Goal: Task Accomplishment & Management: Manage account settings

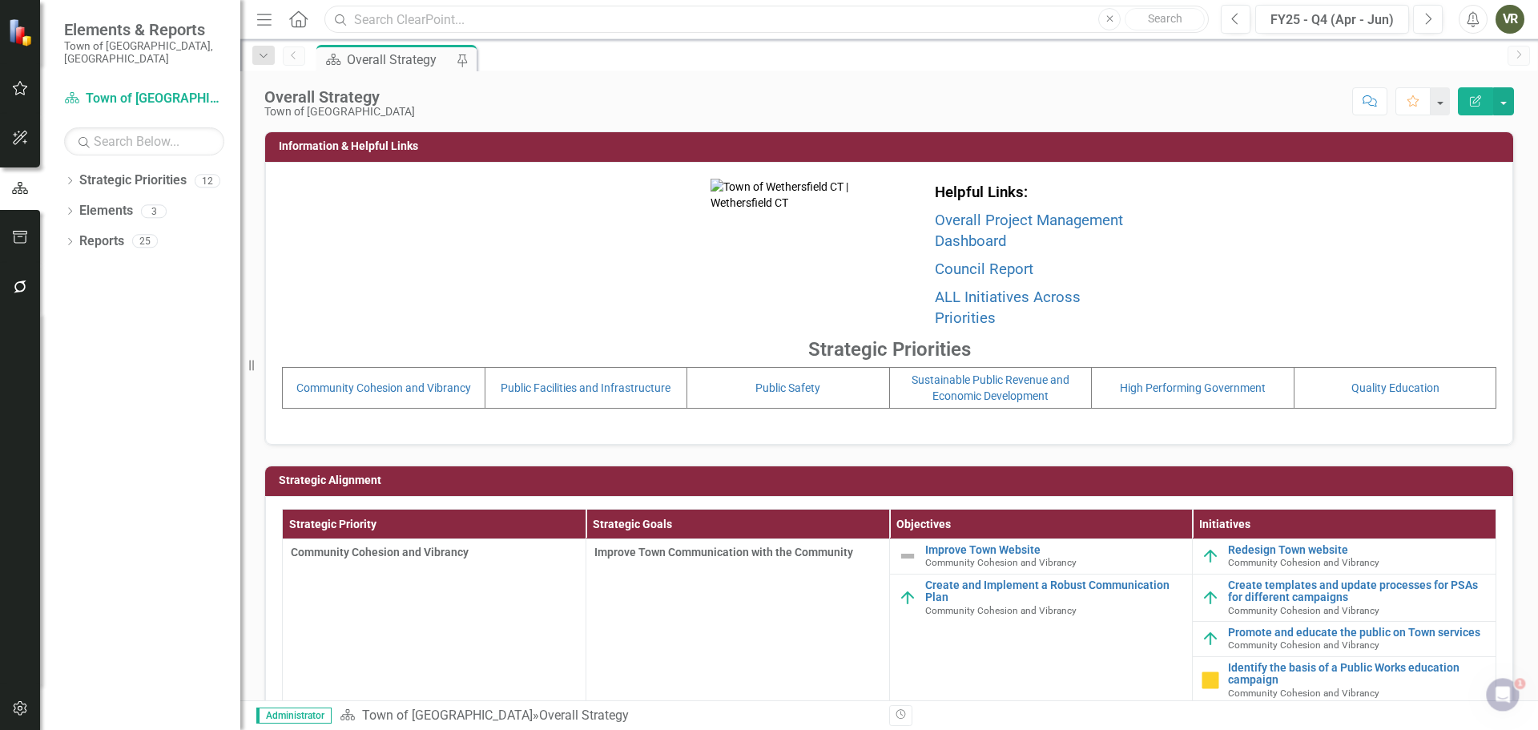
click at [415, 20] on input "text" at bounding box center [766, 20] width 884 height 28
paste input "Annual Residential Sidewalk Repair Assistance Program"
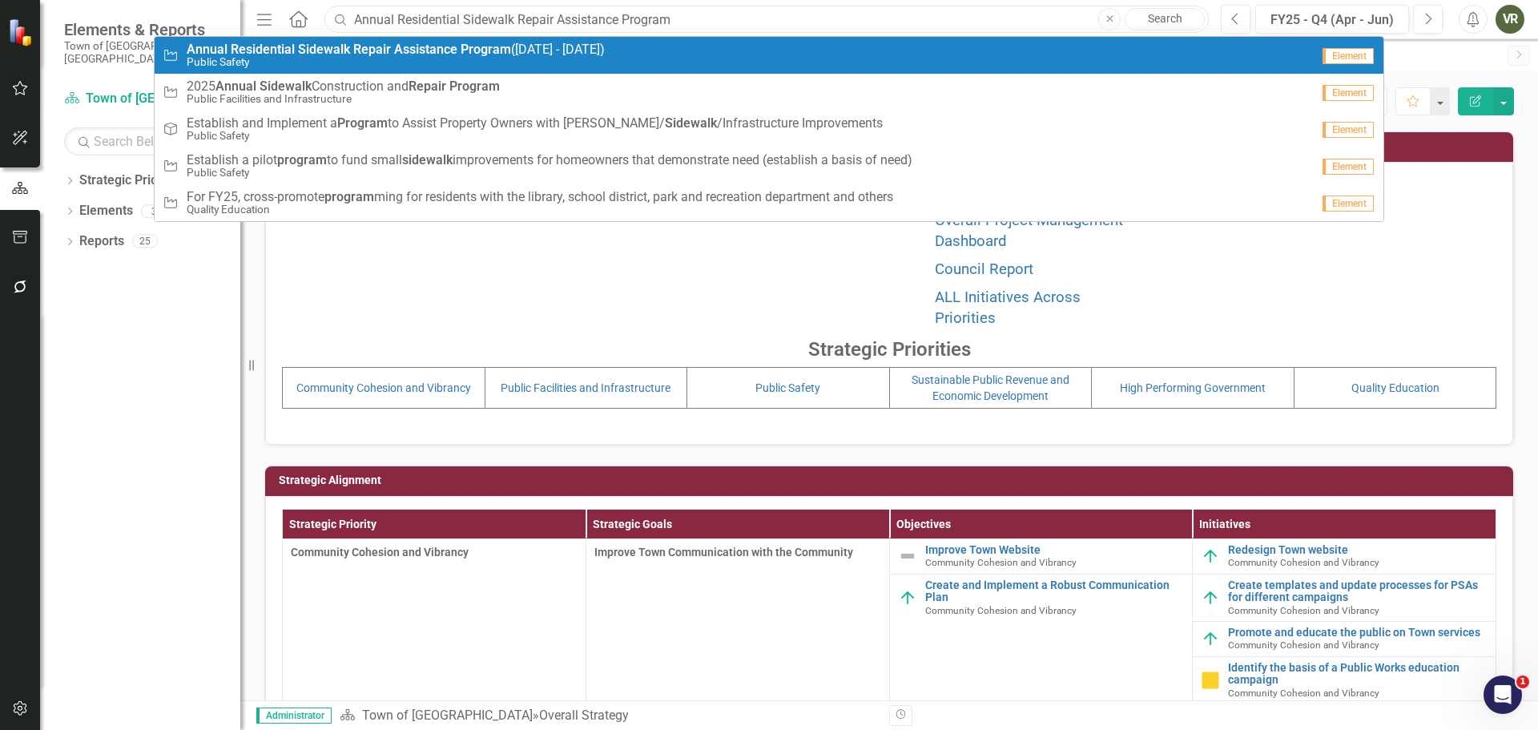
type input "Annual Residential Sidewalk Repair Assistance Program"
click at [647, 51] on div "Initiative Annual Residential Sidewalk Repair Assistance Program ([DATE] - [DAT…" at bounding box center [737, 55] width 1148 height 26
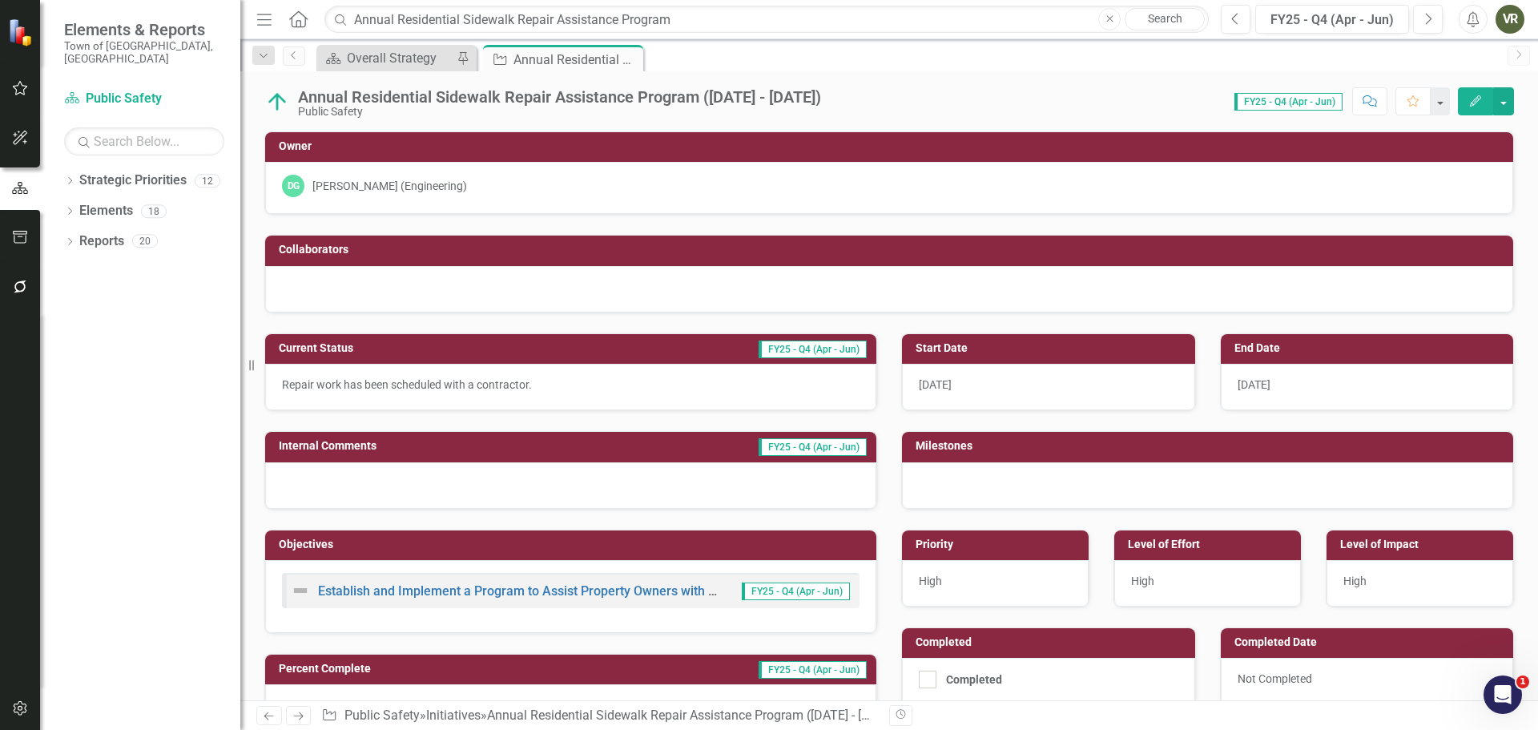
click at [792, 90] on div "Annual Residential Sidewalk Repair Assistance Program ([DATE] - [DATE])" at bounding box center [559, 97] width 523 height 18
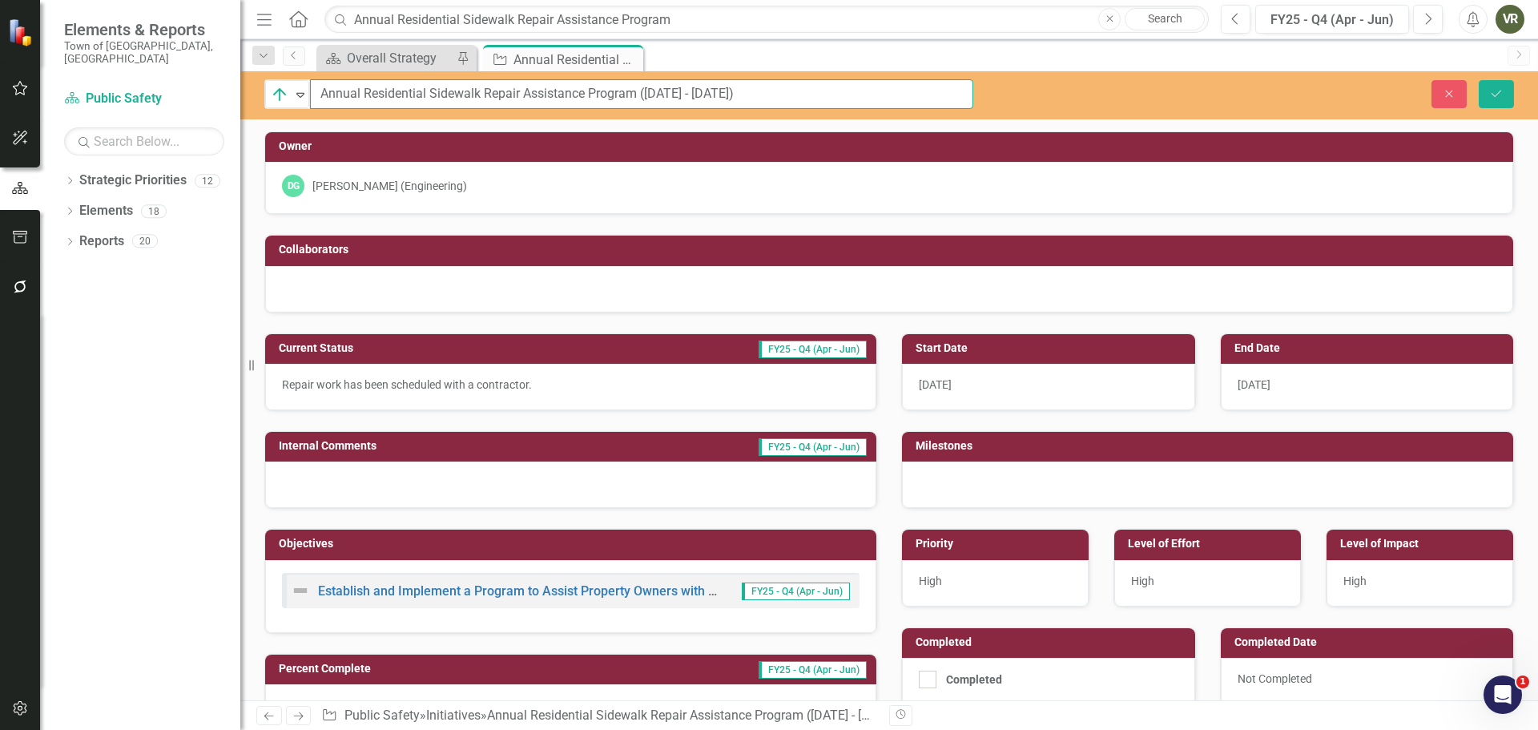
click at [793, 96] on input "Annual Residential Sidewalk Repair Assistance Program ([DATE] - [DATE])" at bounding box center [641, 94] width 663 height 30
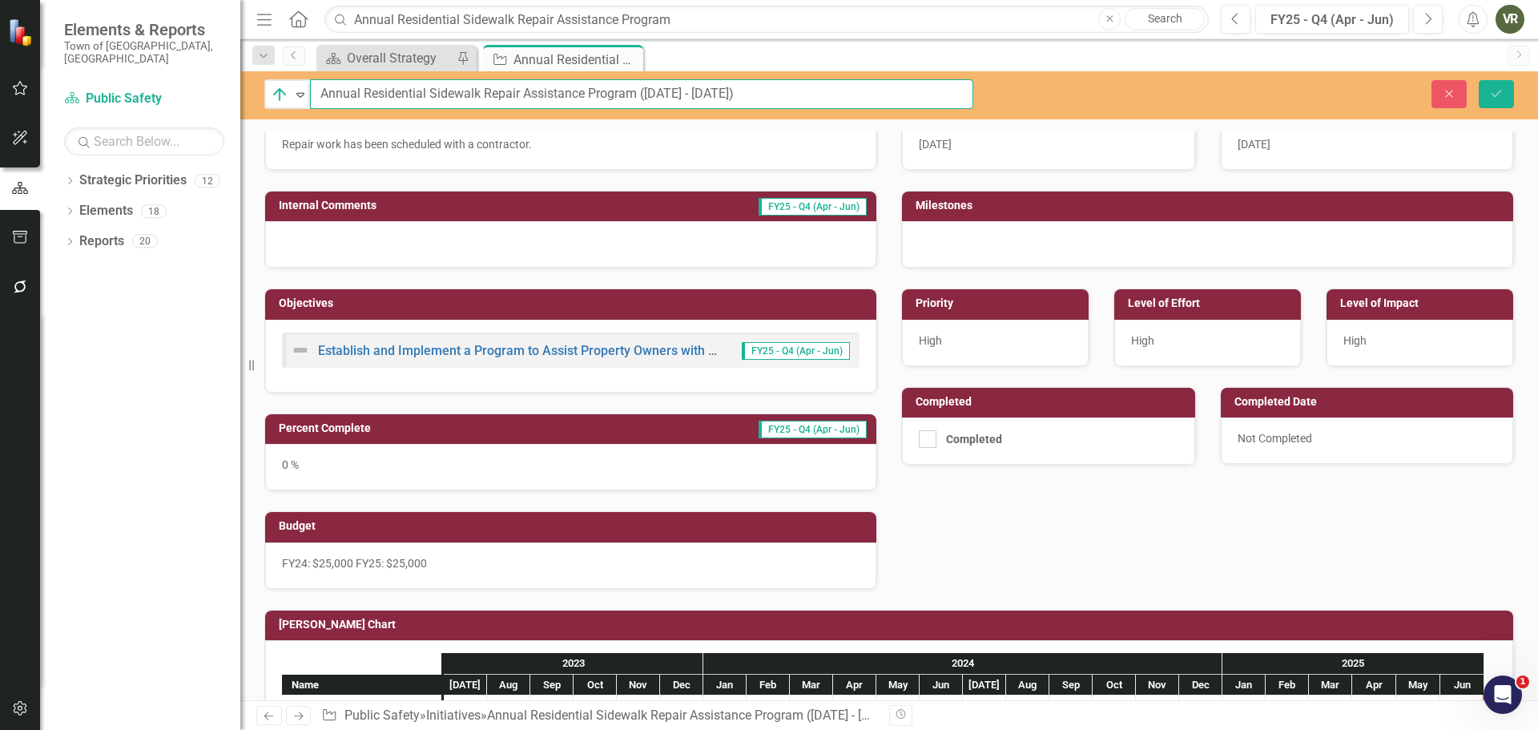
scroll to position [160, 0]
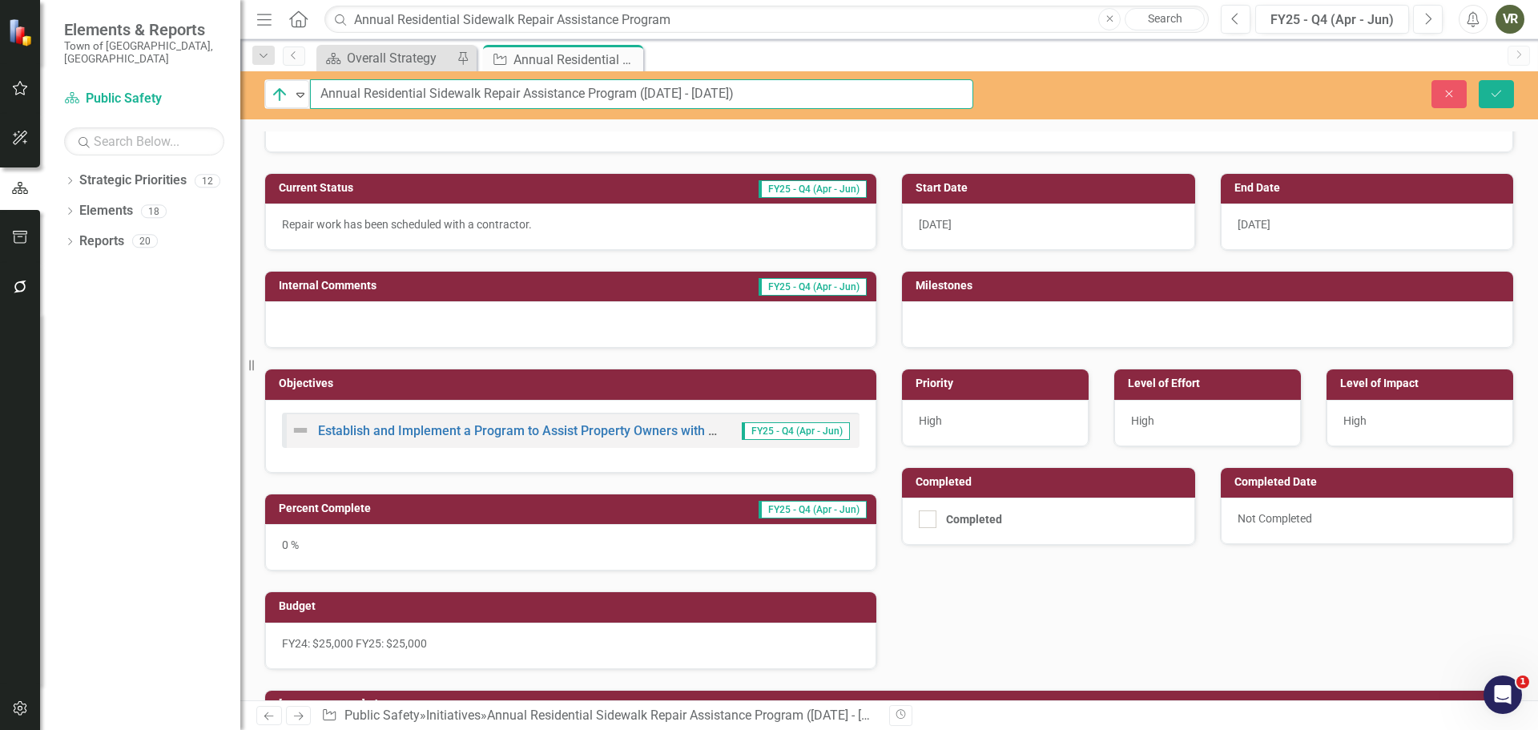
drag, startPoint x: 766, startPoint y: 96, endPoint x: 638, endPoint y: 92, distance: 127.4
click at [638, 92] on input "Annual Residential Sidewalk Repair Assistance Program ([DATE] - [DATE])" at bounding box center [641, 94] width 663 height 30
click at [322, 94] on input "Annual Residential Sidewalk Repair Assistance Program ([DATE] - [DATE])" at bounding box center [641, 94] width 663 height 30
drag, startPoint x: 832, startPoint y: 100, endPoint x: 714, endPoint y: 100, distance: 117.7
click at [714, 100] on input "FY24 & FY25 Annual Residential Sidewalk Repair Assistance Program ([DATE] - [DA…" at bounding box center [641, 94] width 663 height 30
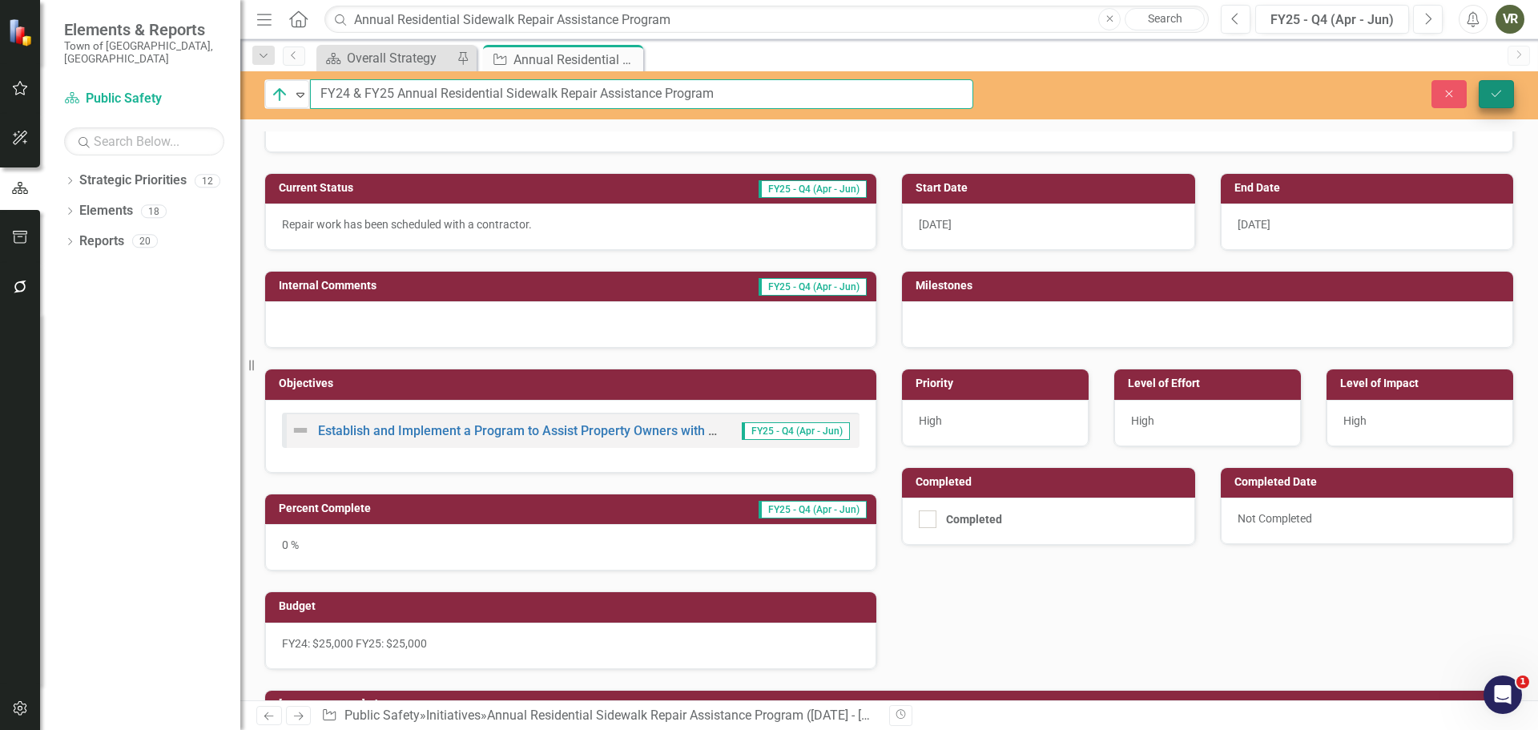
type input "FY24 & FY25 Annual Residential Sidewalk Repair Assistance Program"
click at [1494, 103] on button "Save" at bounding box center [1495, 94] width 35 height 28
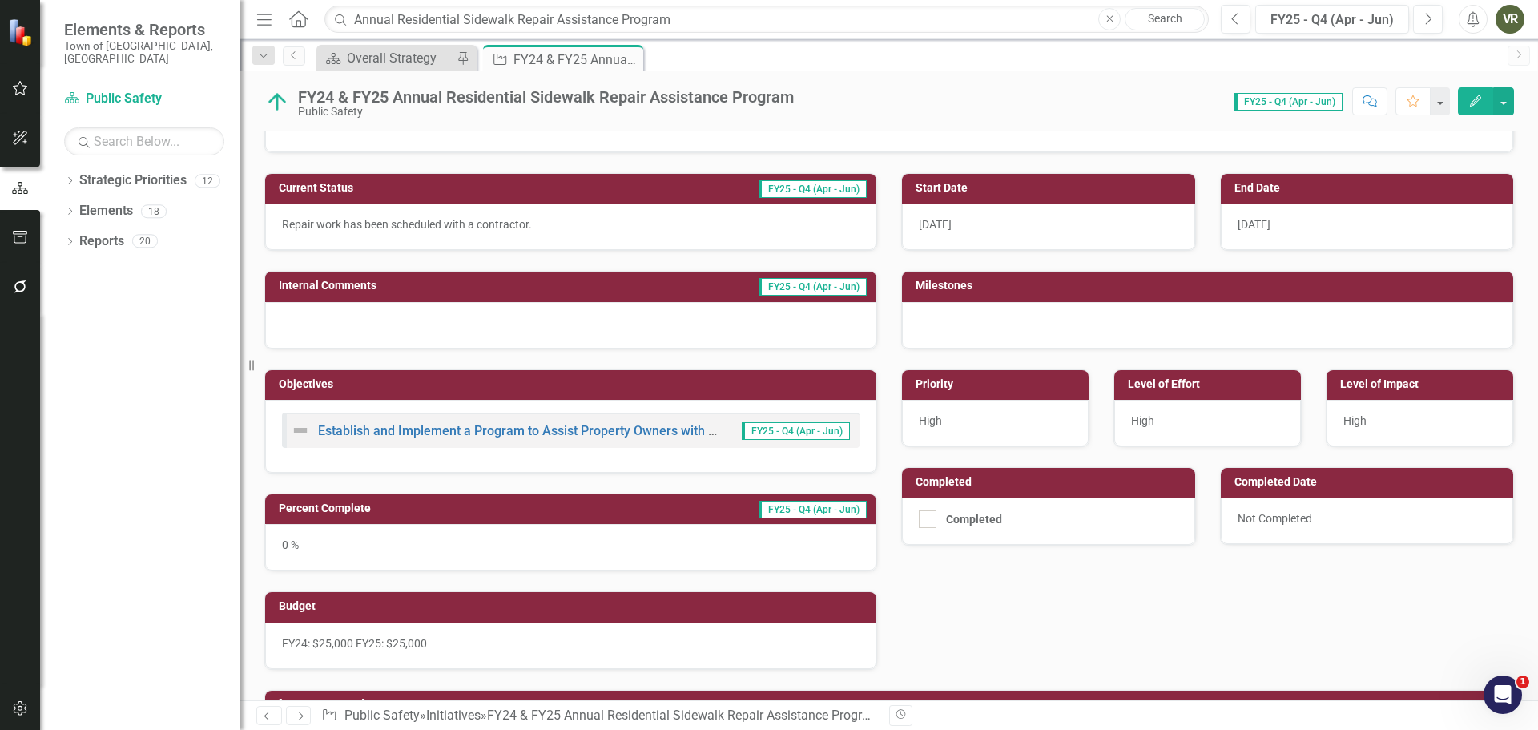
scroll to position [80, 0]
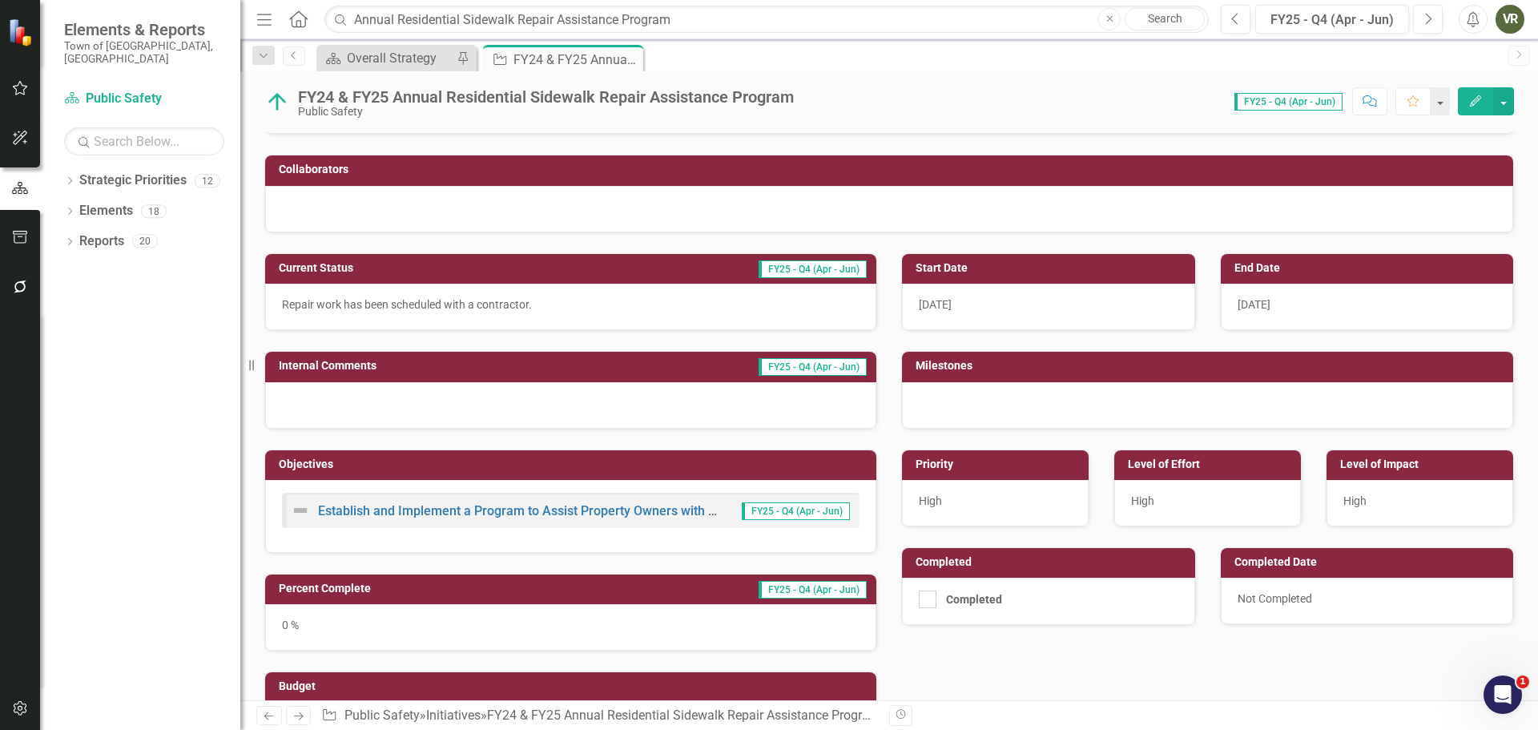
click at [442, 612] on div "0 %" at bounding box center [570, 627] width 611 height 46
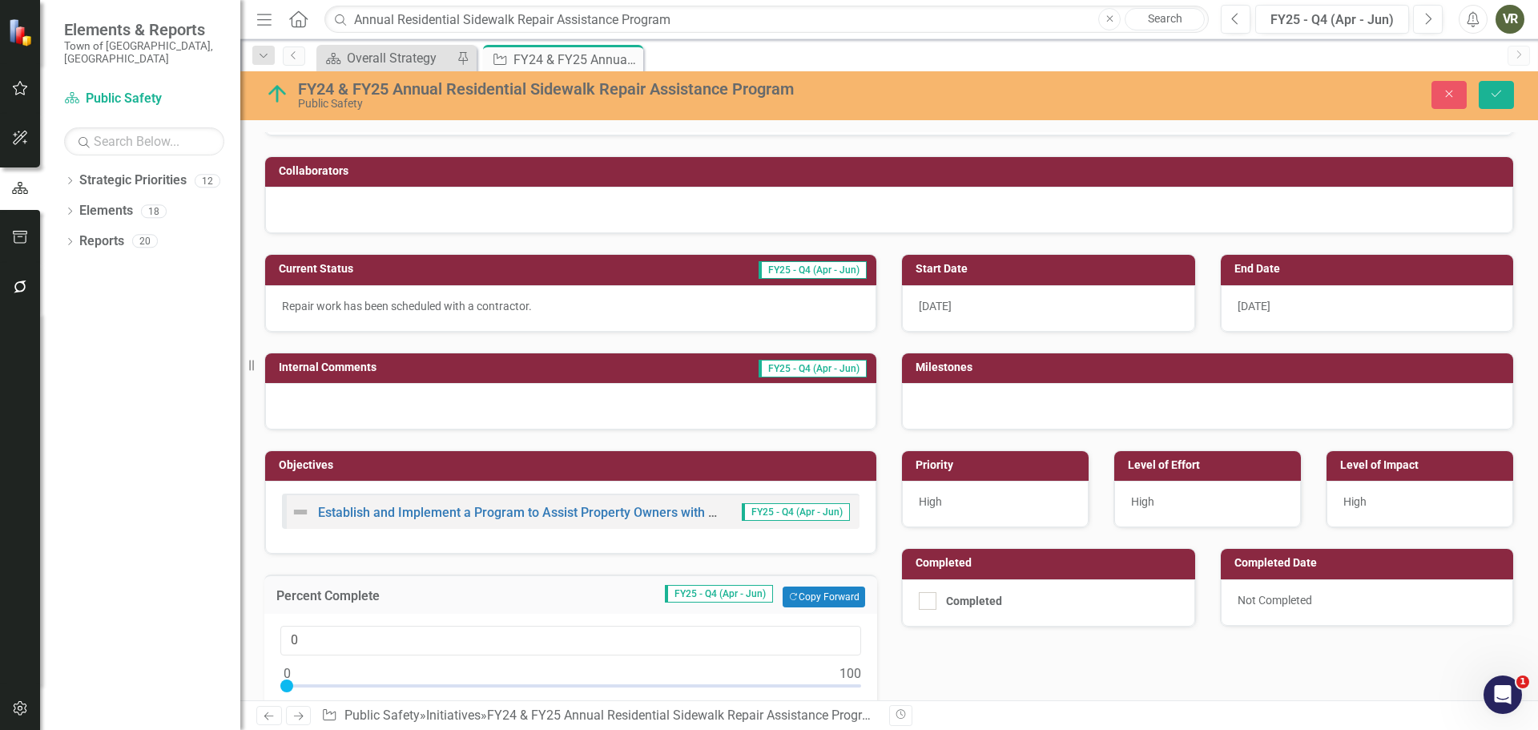
click at [854, 686] on div at bounding box center [570, 689] width 581 height 20
type input "100"
click at [1498, 87] on button "Save" at bounding box center [1495, 95] width 35 height 28
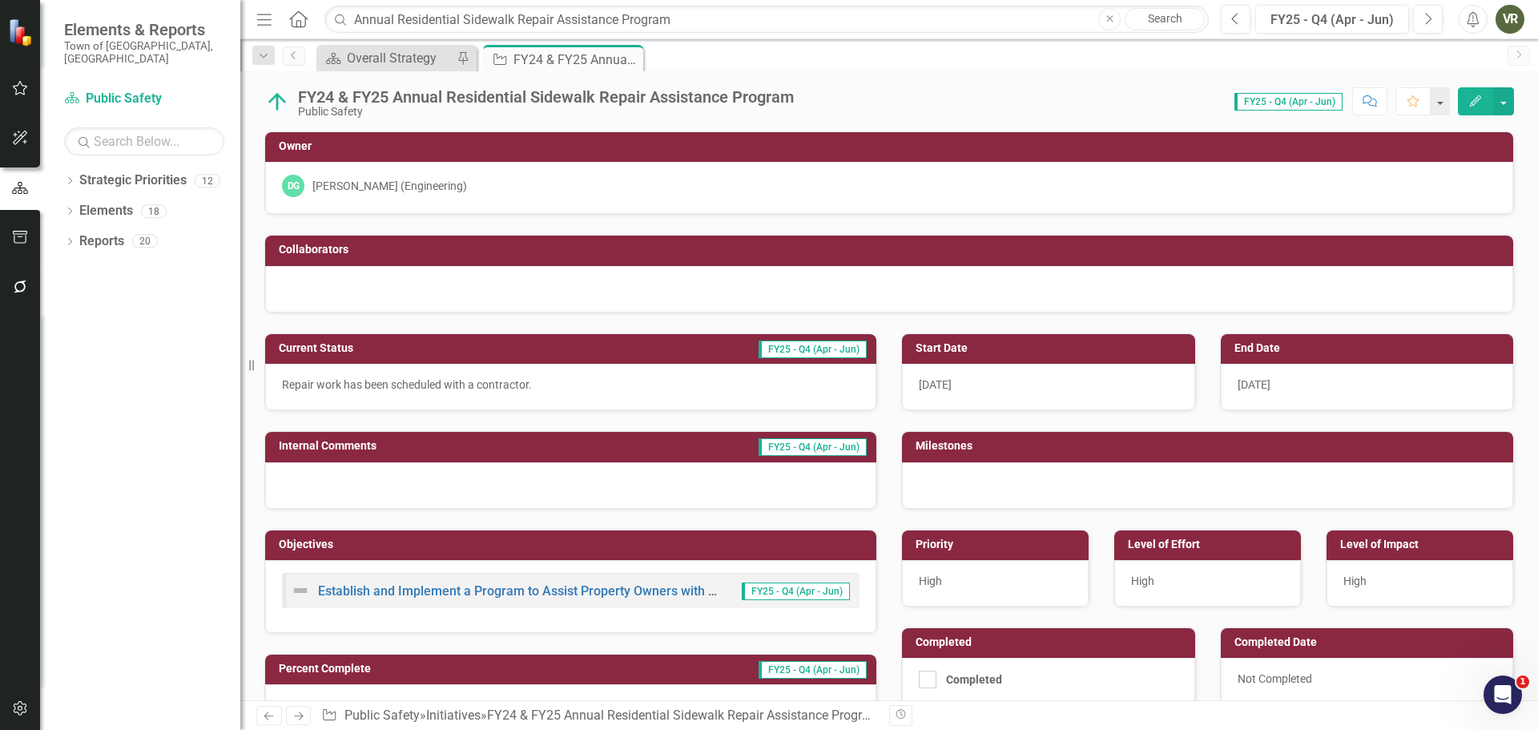
click at [274, 107] on img at bounding box center [277, 102] width 26 height 26
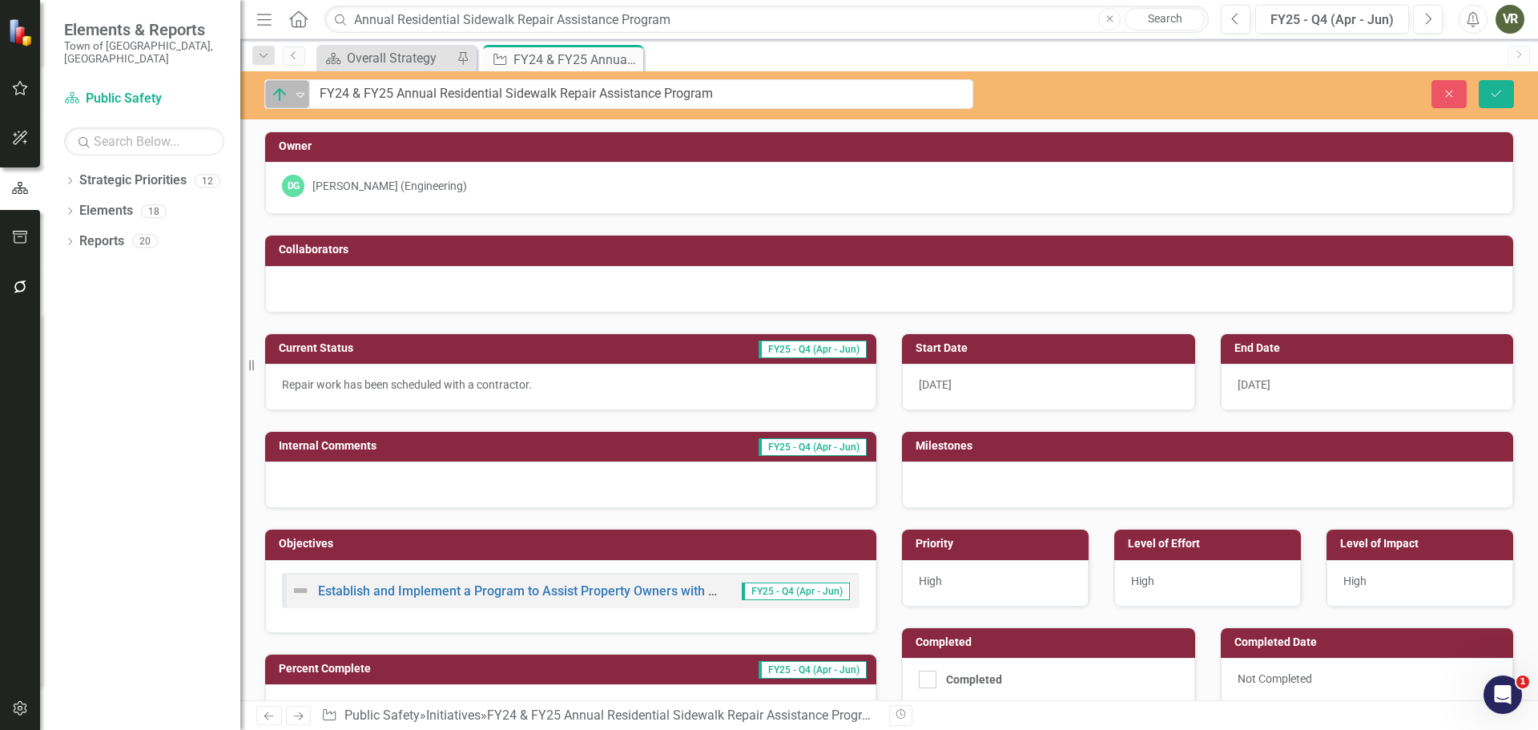
click at [279, 99] on img at bounding box center [279, 94] width 19 height 19
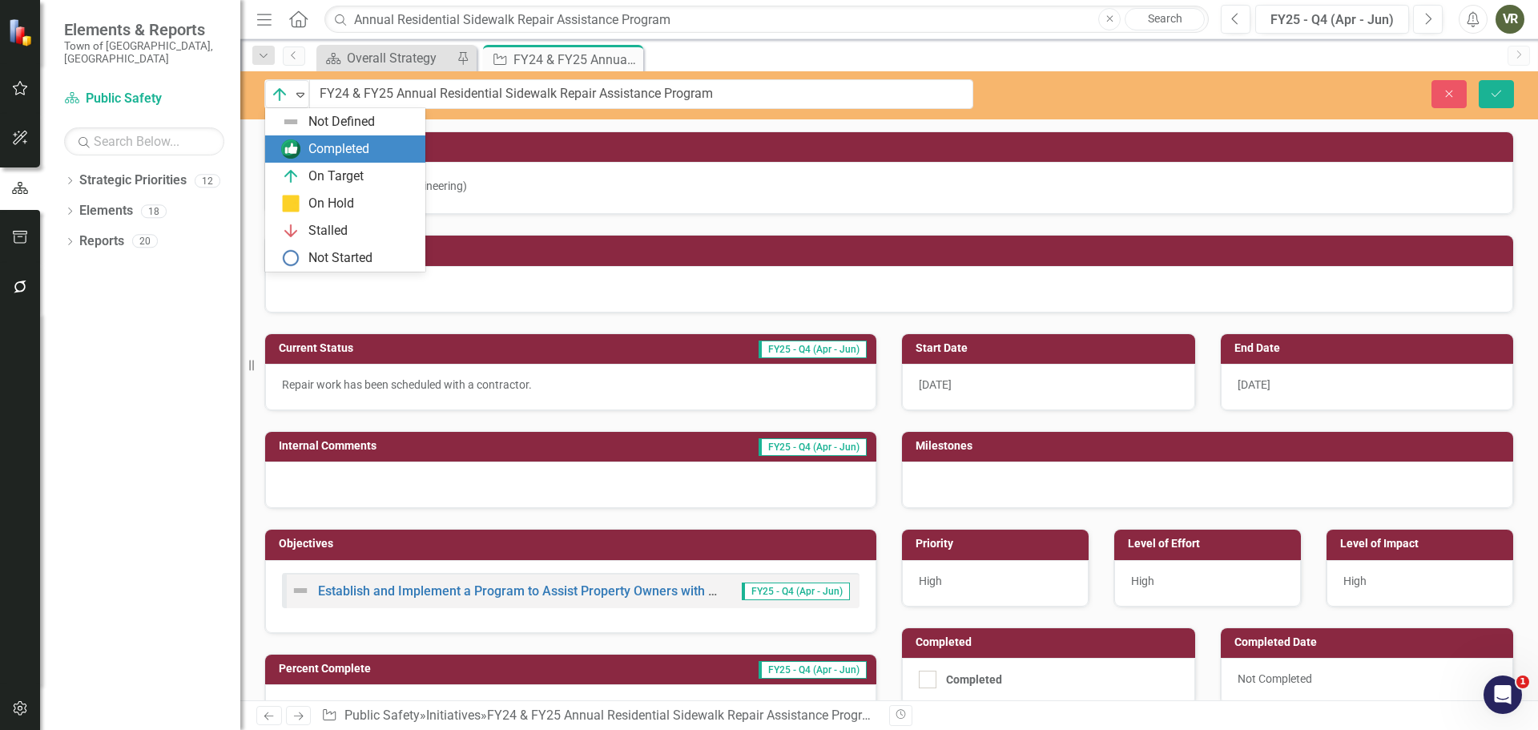
click at [316, 161] on div "Completed" at bounding box center [345, 148] width 160 height 27
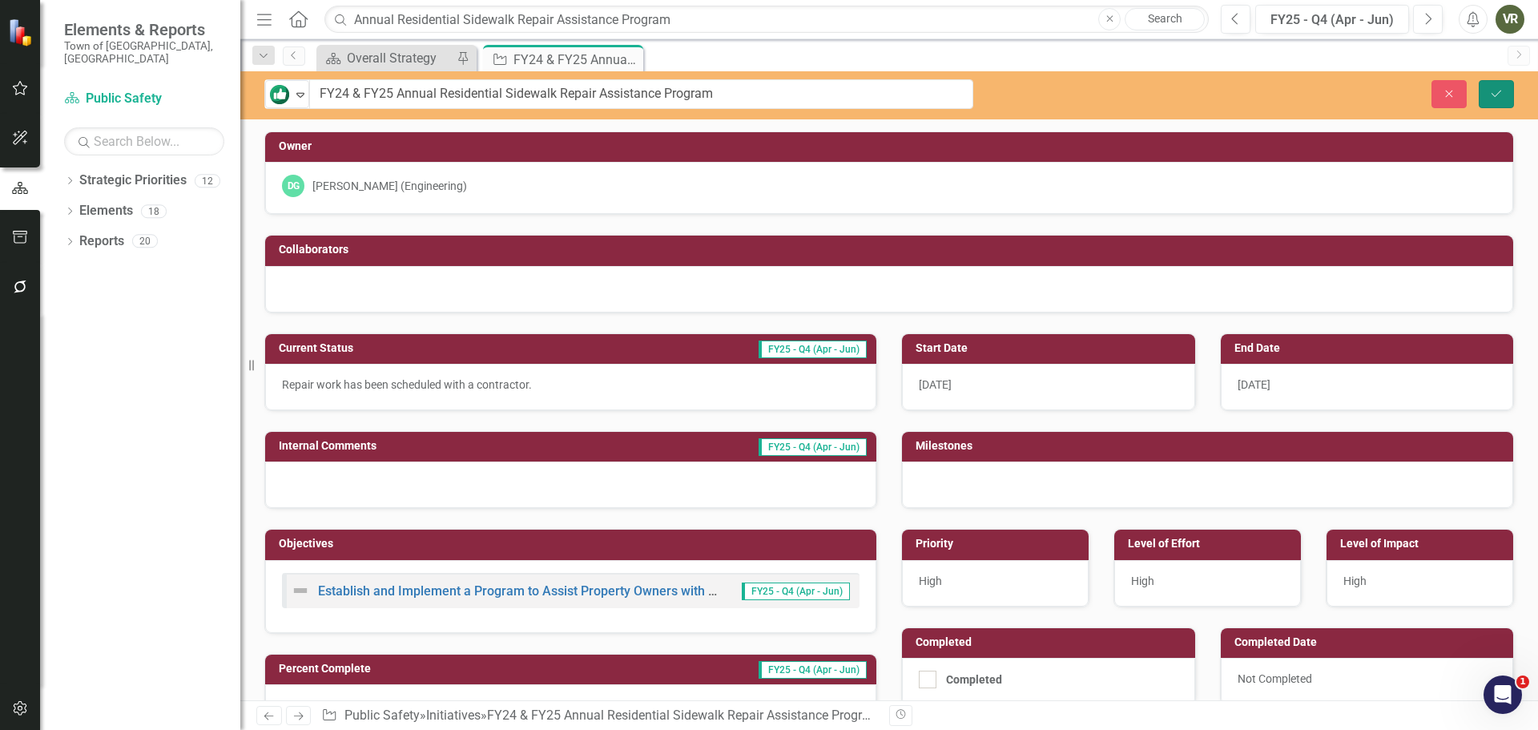
click at [1505, 93] on button "Save" at bounding box center [1495, 94] width 35 height 28
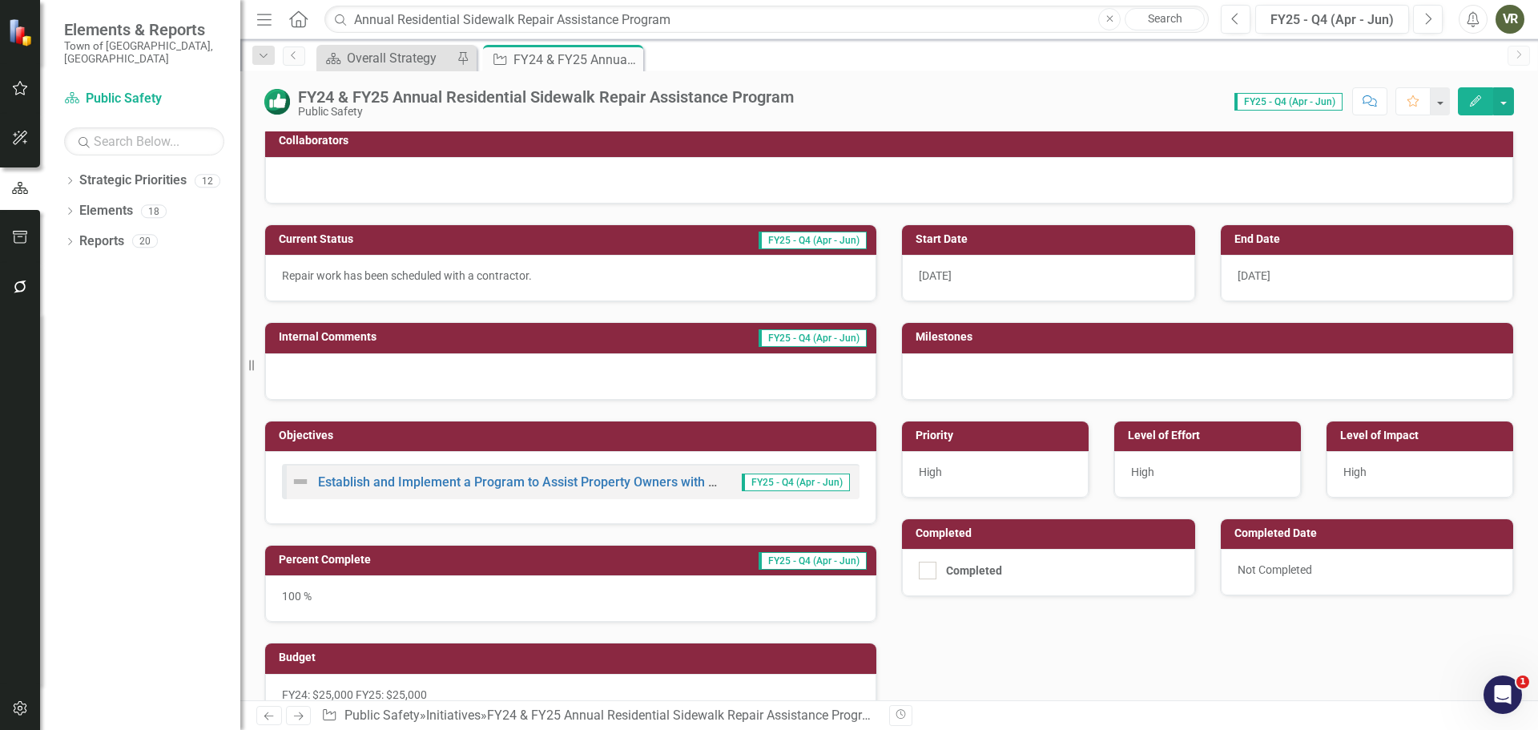
scroll to position [0, 0]
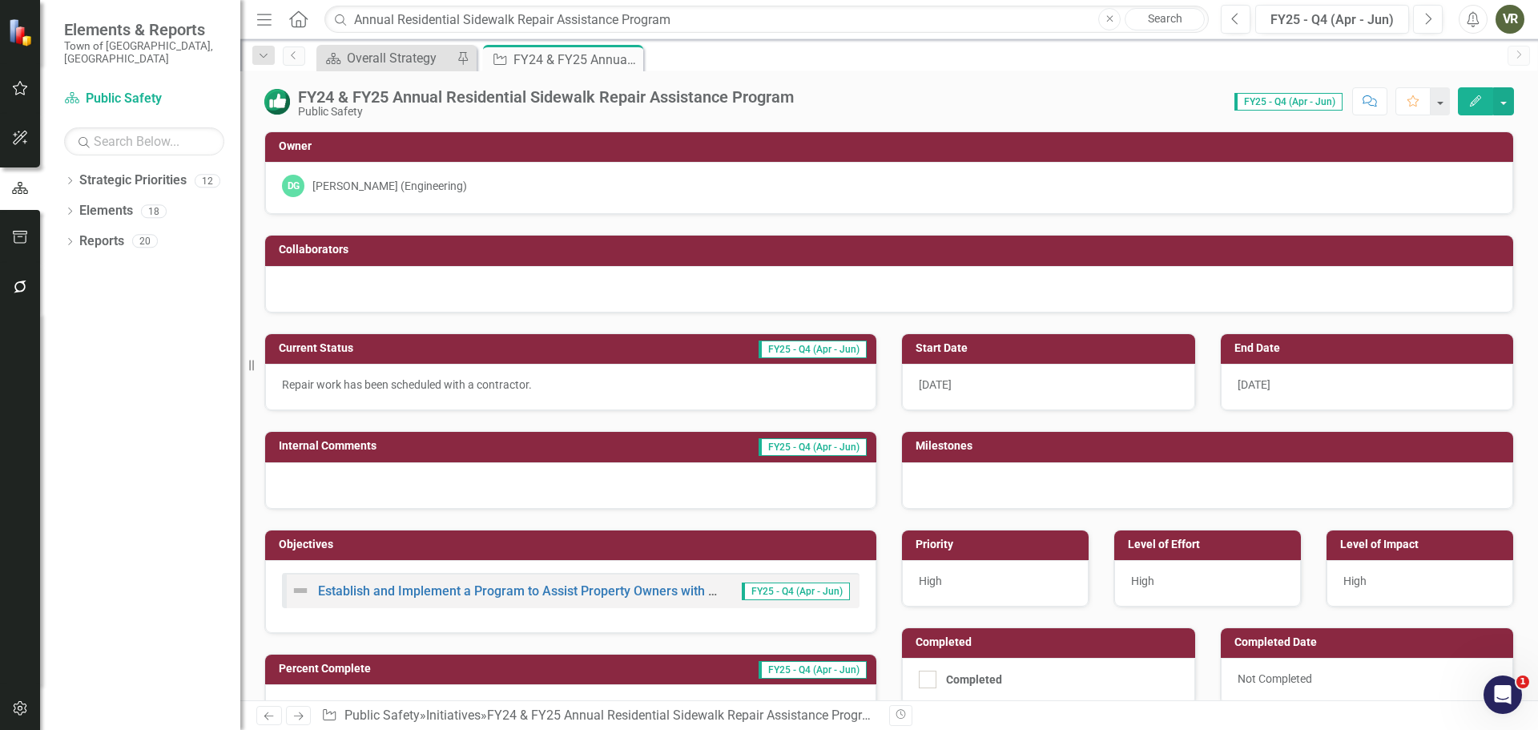
click at [267, 106] on img at bounding box center [277, 102] width 26 height 26
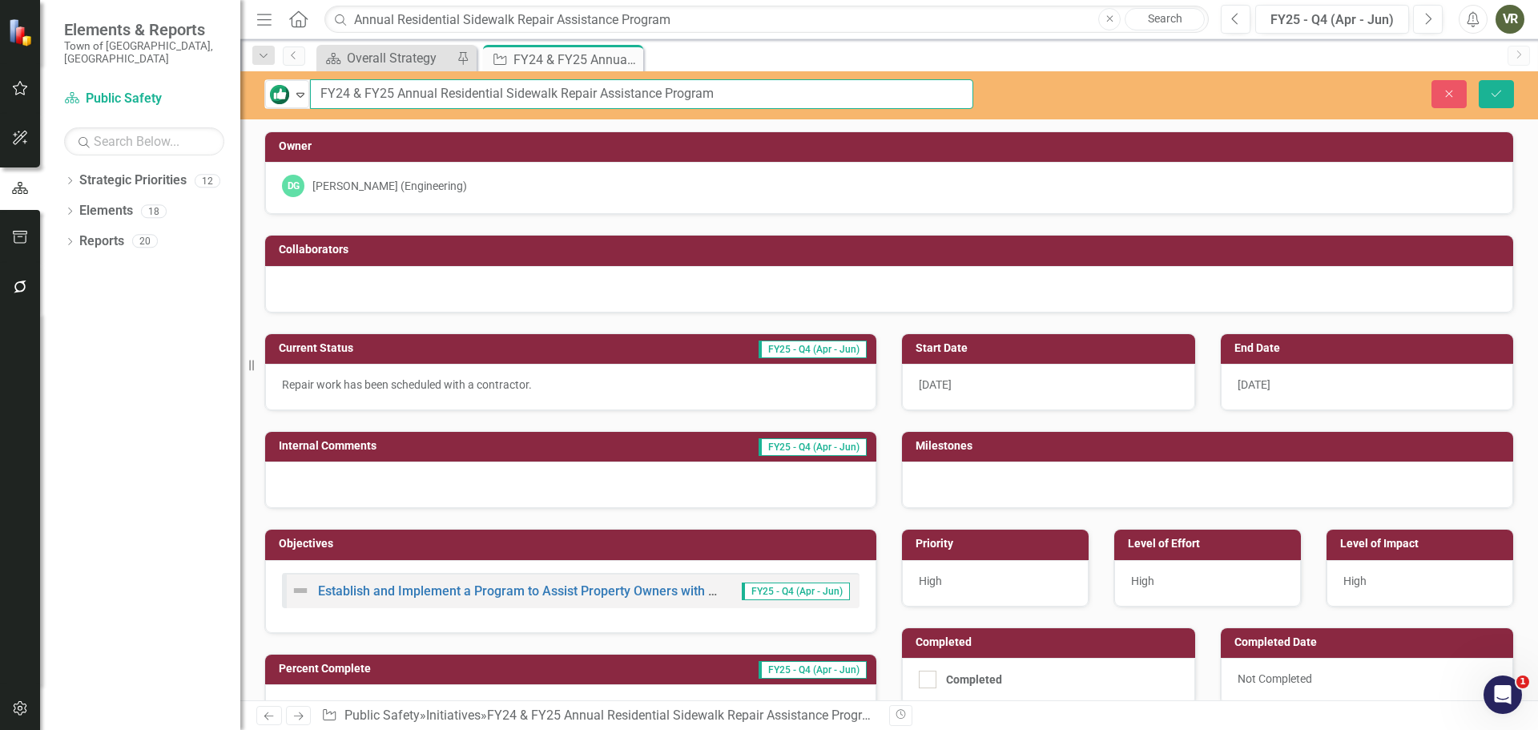
click at [311, 98] on input "FY24 & FY25 Annual Residential Sidewalk Repair Assistance Program" at bounding box center [641, 94] width 663 height 30
click at [296, 103] on div "Expand" at bounding box center [300, 94] width 16 height 26
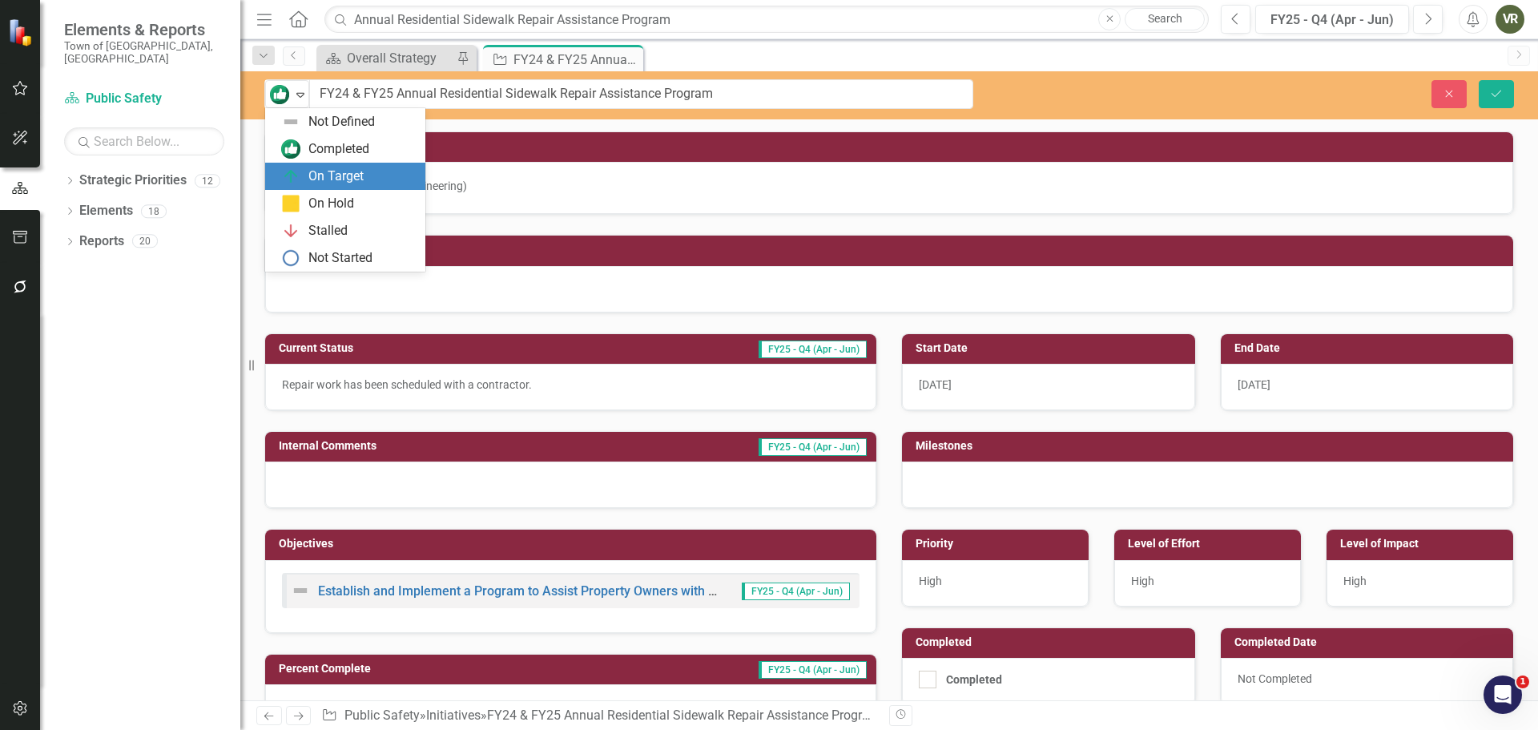
click at [312, 169] on div "On Target" at bounding box center [335, 176] width 55 height 18
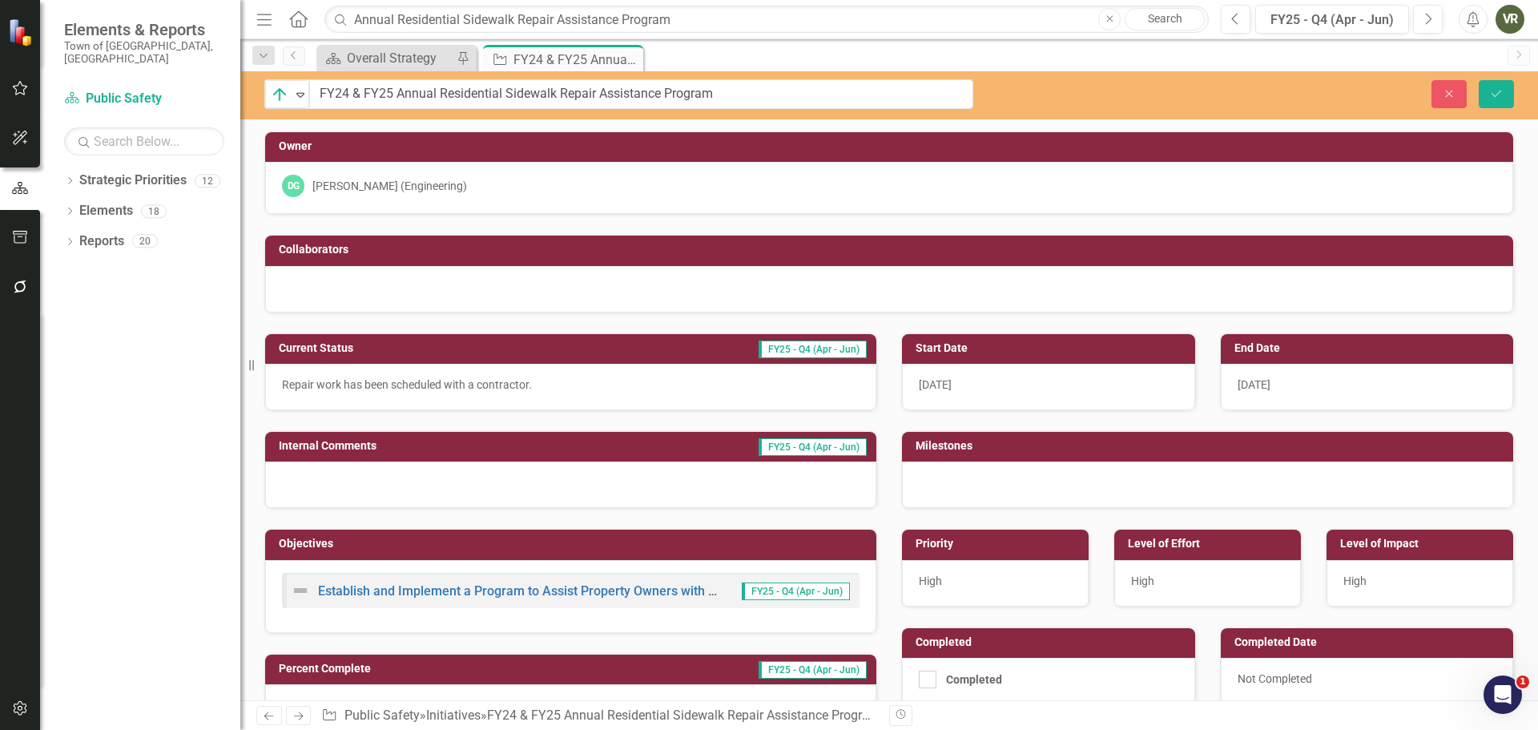
click at [1265, 380] on span "[DATE]" at bounding box center [1253, 384] width 33 height 13
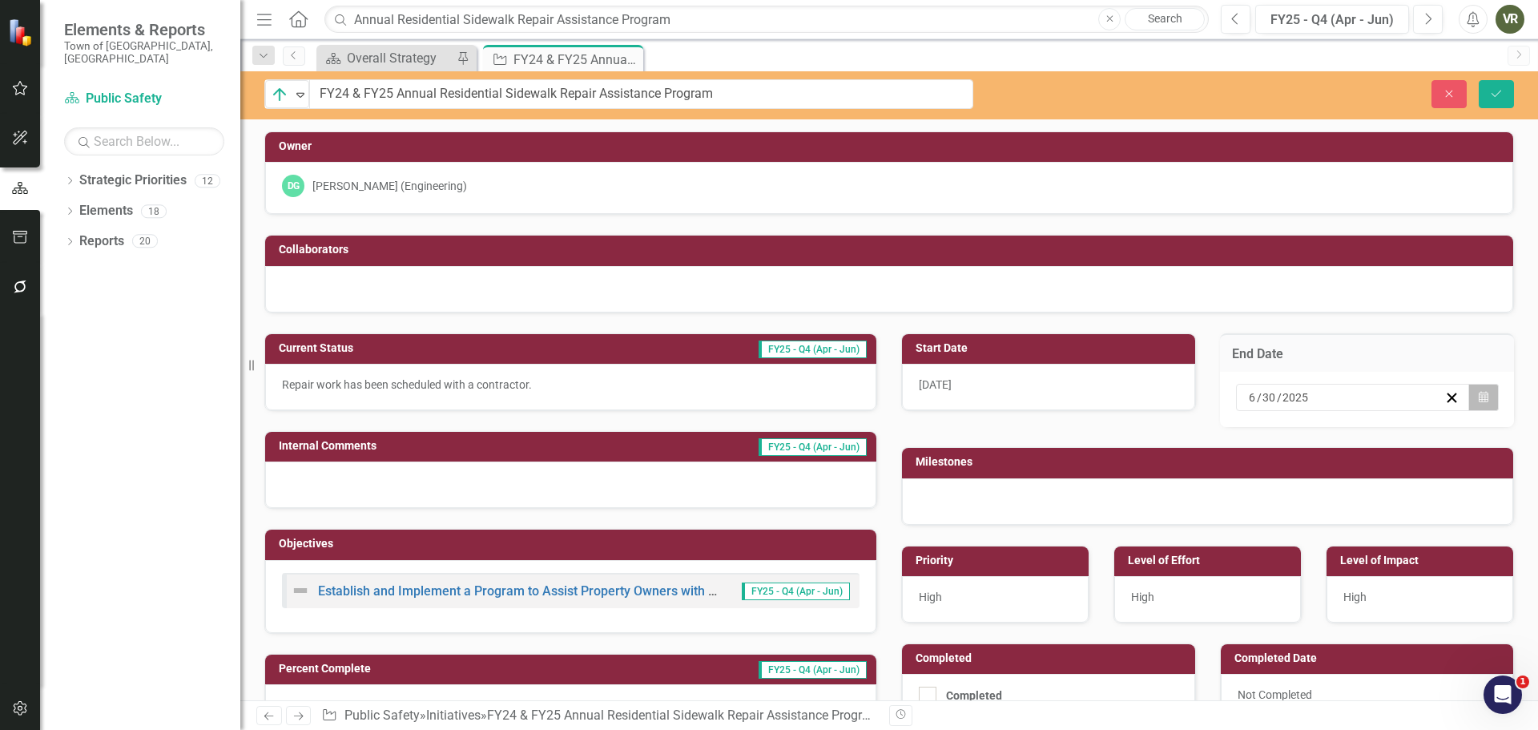
click at [1482, 403] on button "Calendar" at bounding box center [1483, 397] width 30 height 27
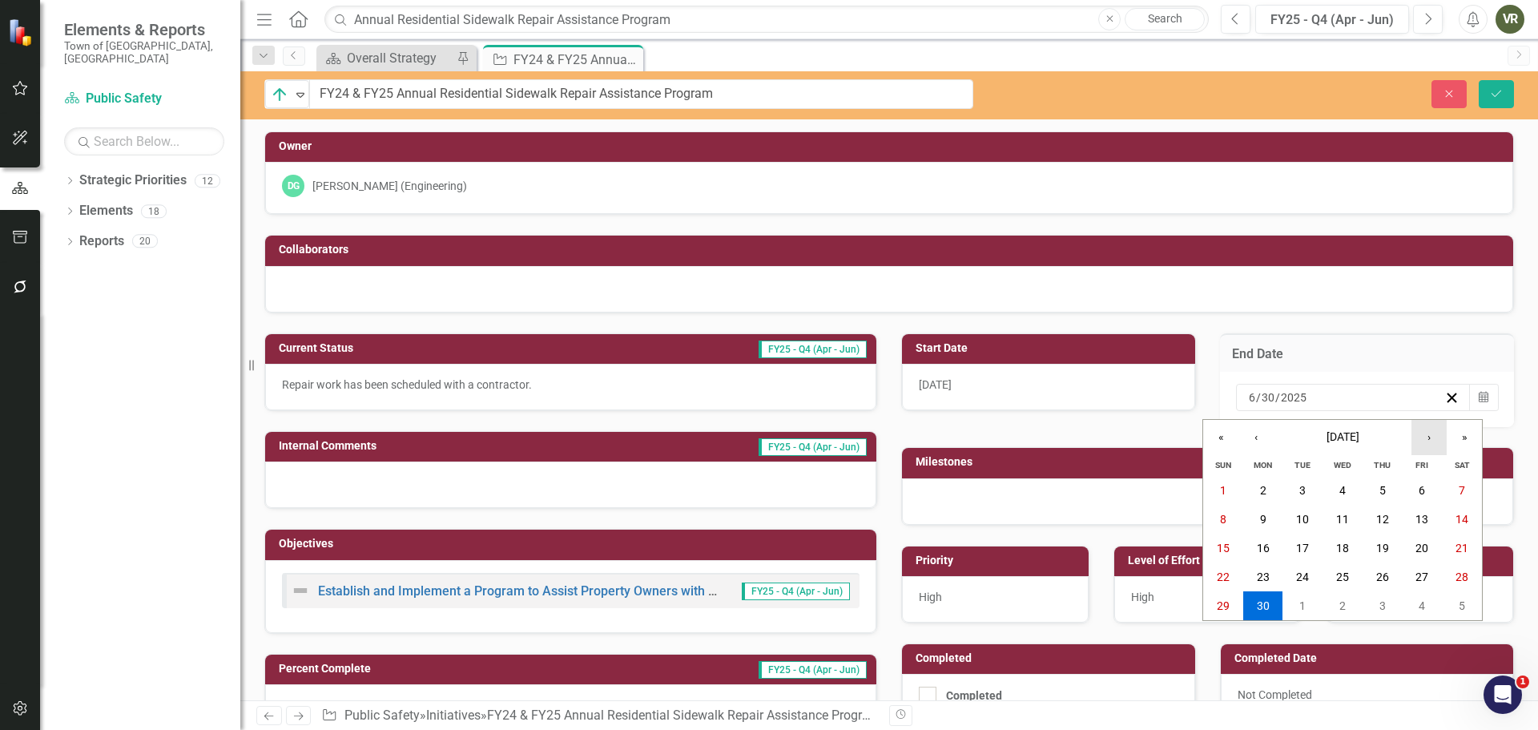
click at [1429, 444] on button "›" at bounding box center [1428, 437] width 35 height 35
click at [1429, 447] on button "›" at bounding box center [1428, 437] width 35 height 35
click at [1319, 605] on button "30" at bounding box center [1302, 605] width 40 height 29
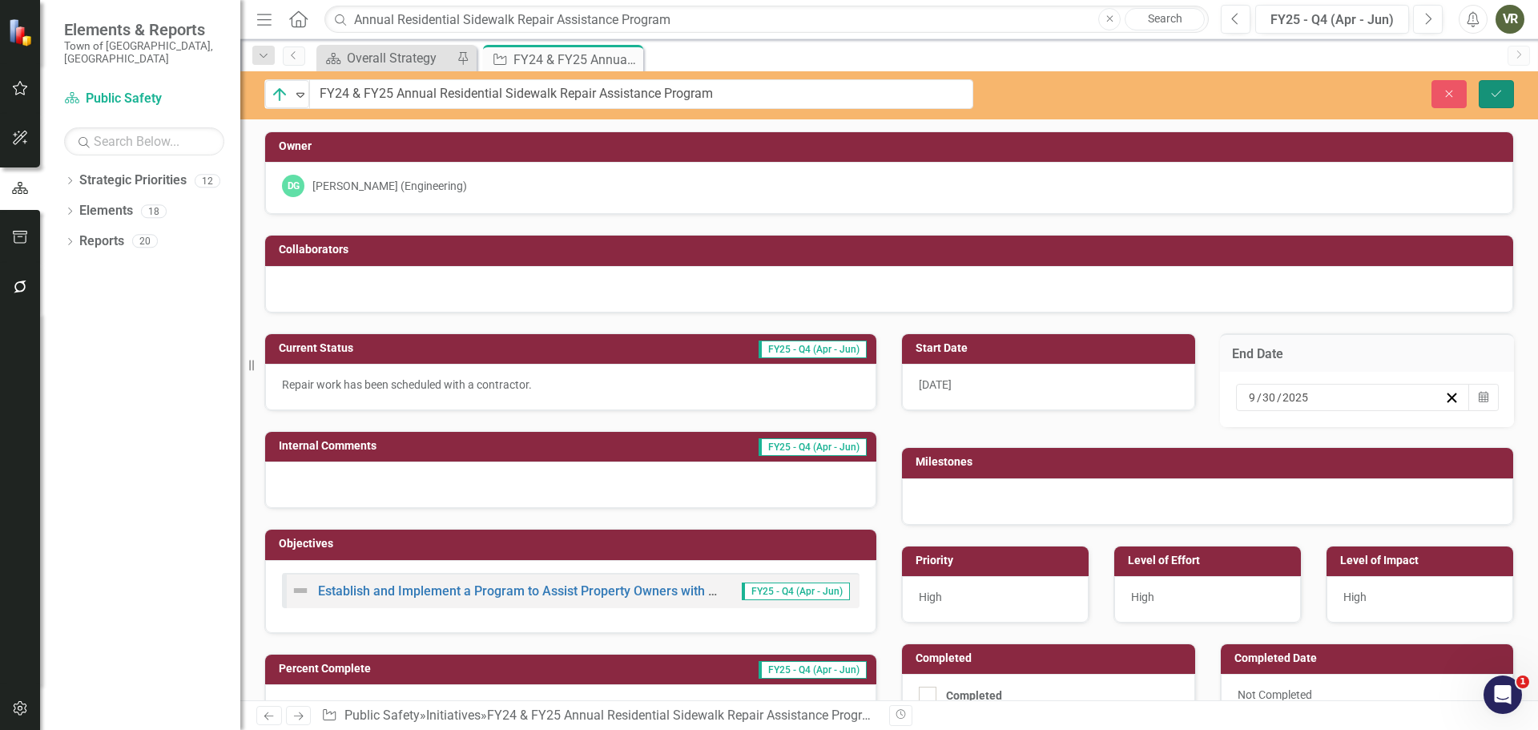
click at [1500, 84] on button "Save" at bounding box center [1495, 94] width 35 height 28
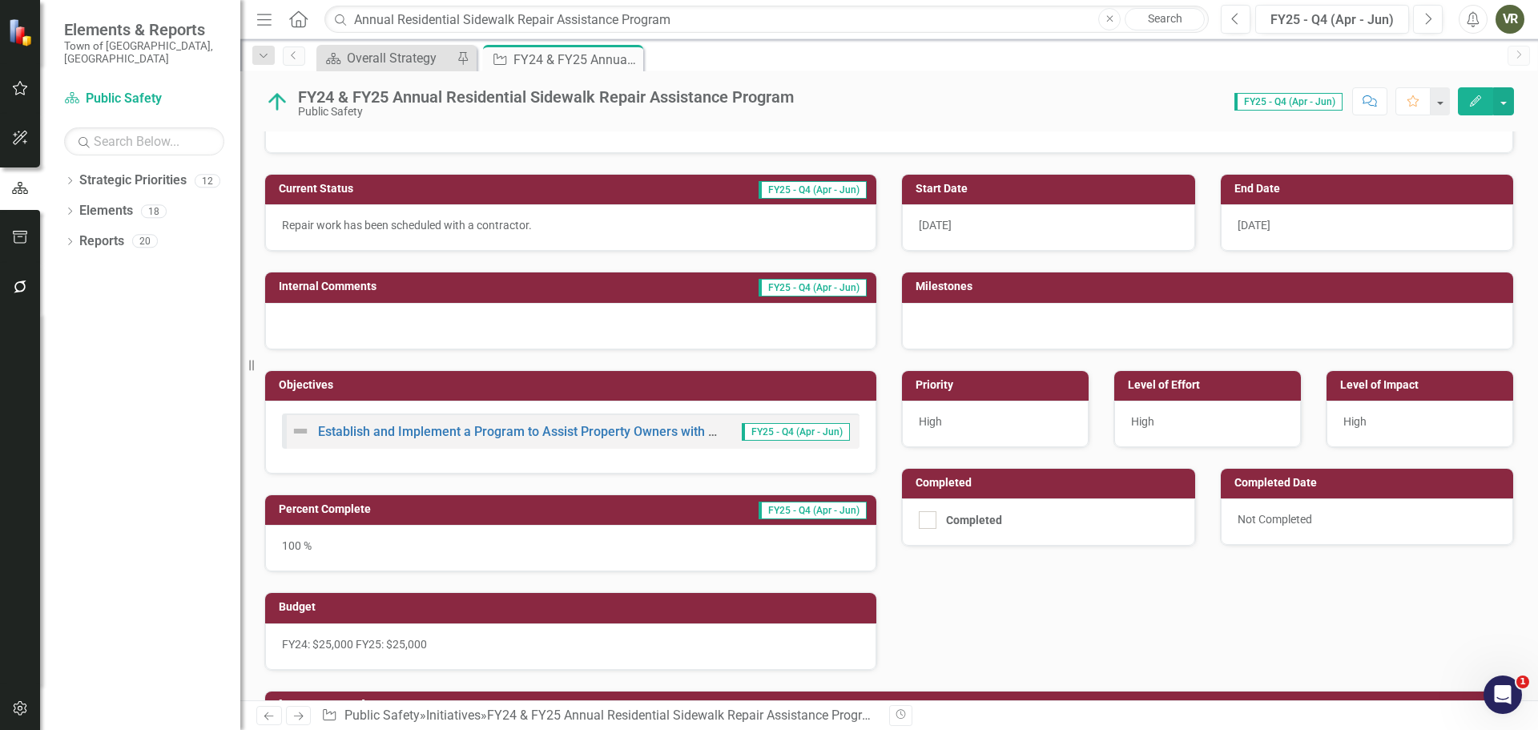
scroll to position [160, 0]
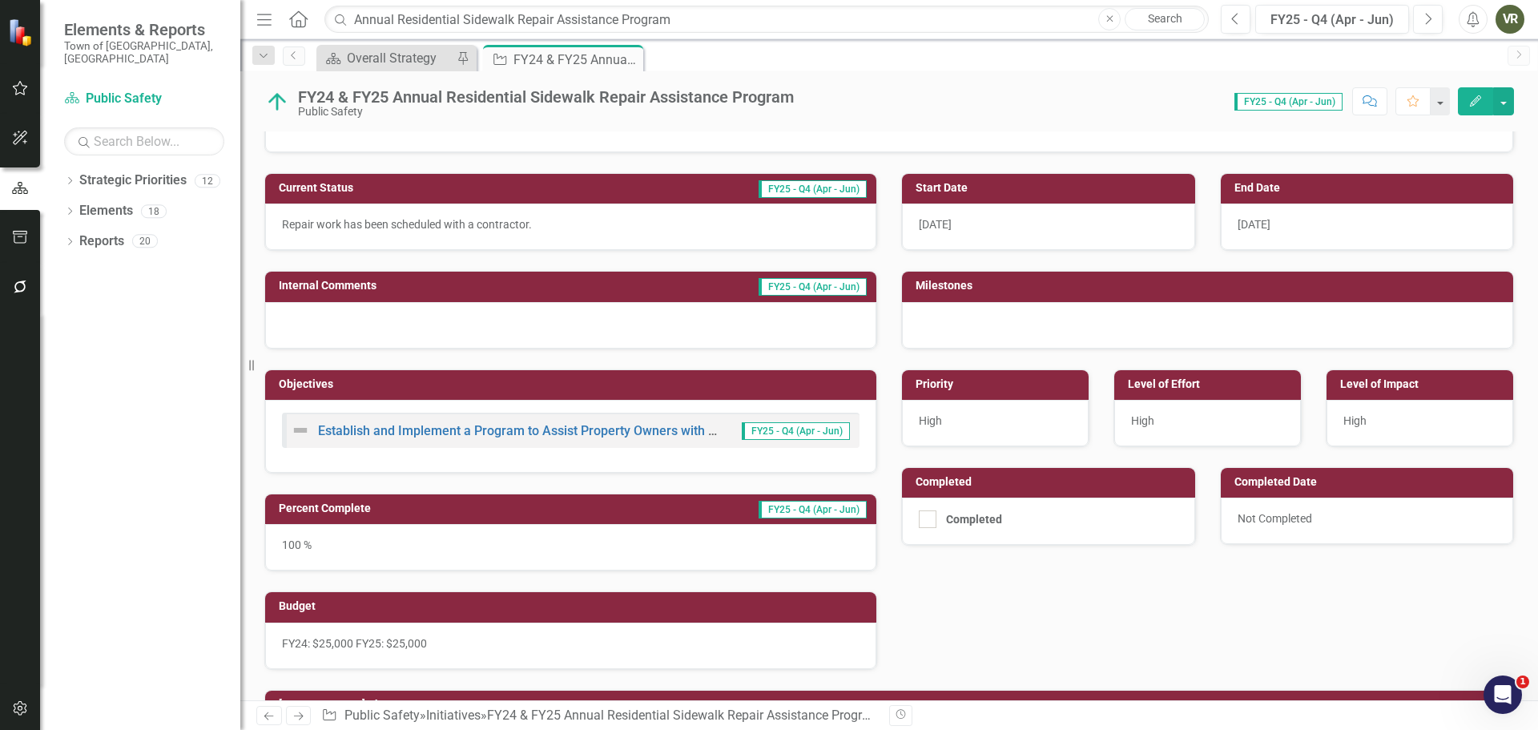
click at [533, 544] on div "100 %" at bounding box center [570, 547] width 611 height 46
click at [534, 544] on div "100 %" at bounding box center [570, 547] width 611 height 46
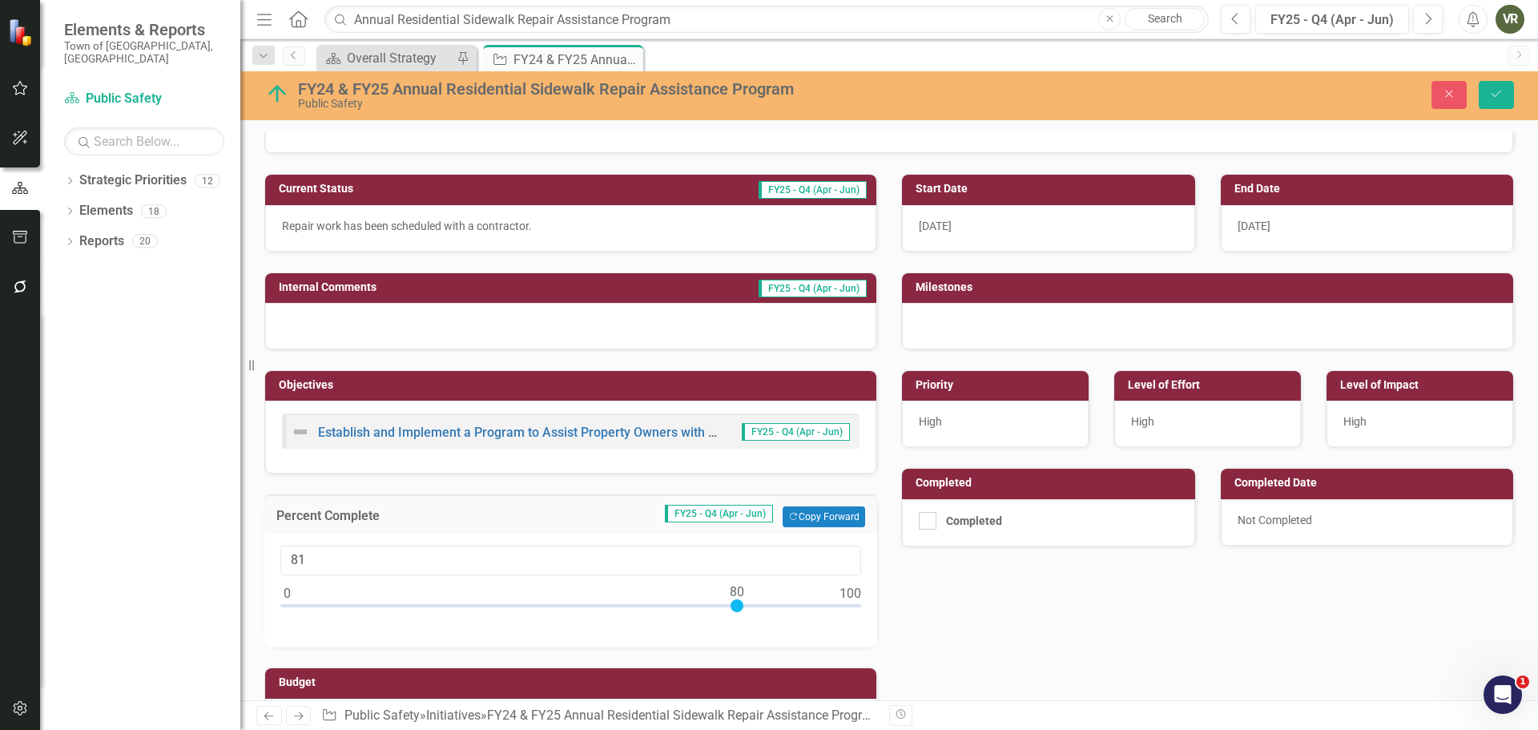
type input "80"
drag, startPoint x: 850, startPoint y: 609, endPoint x: 738, endPoint y: 597, distance: 112.8
click at [738, 599] on div at bounding box center [736, 605] width 13 height 13
click at [1501, 89] on icon "Save" at bounding box center [1496, 93] width 14 height 11
